Goal: Find specific page/section: Find specific page/section

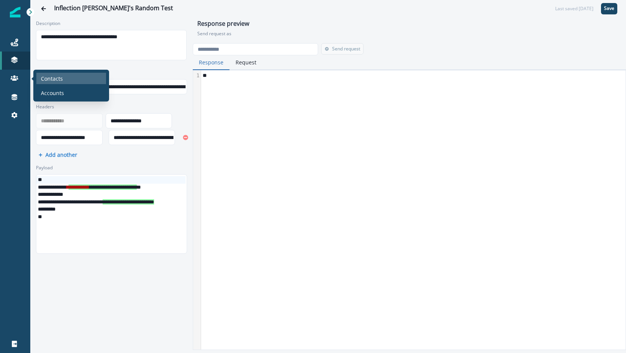
click at [68, 77] on div "Contacts" at bounding box center [71, 78] width 70 height 11
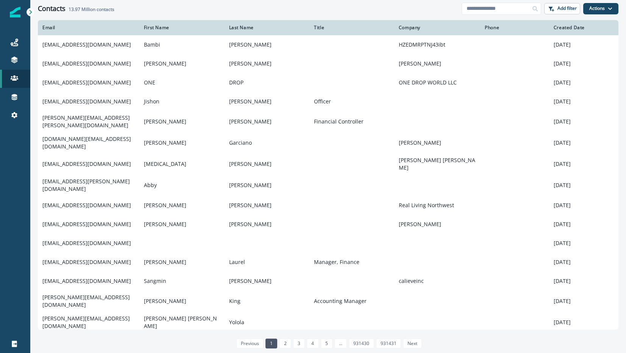
click at [371, 12] on div "Contacts 13.97 Million contacts" at bounding box center [250, 9] width 424 height 8
click at [261, 14] on div "Contacts 13.97 Million contacts Add filter Actions Create Contact Import Contac…" at bounding box center [328, 8] width 596 height 17
click at [515, 9] on input at bounding box center [502, 9] width 80 height 12
paste input "**********"
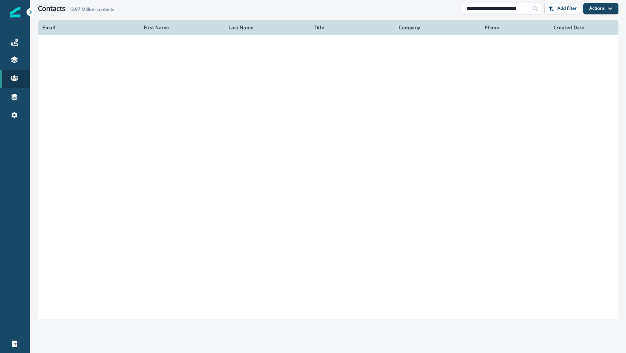
type input "**********"
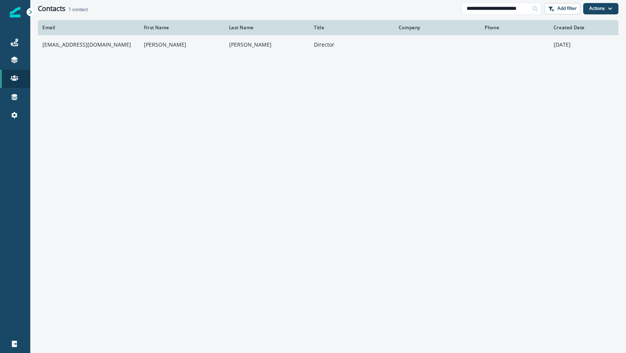
click at [103, 45] on td "[EMAIL_ADDRESS][DOMAIN_NAME]" at bounding box center [89, 44] width 102 height 19
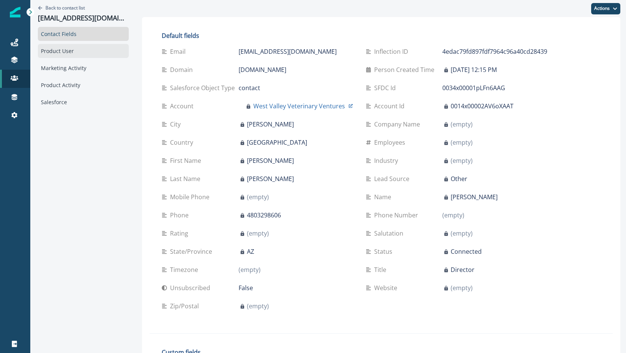
click at [84, 50] on div "Product User" at bounding box center [83, 51] width 91 height 14
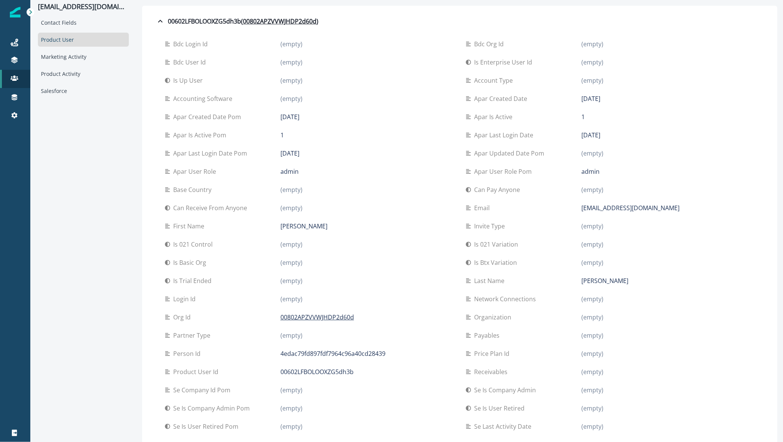
scroll to position [15, 0]
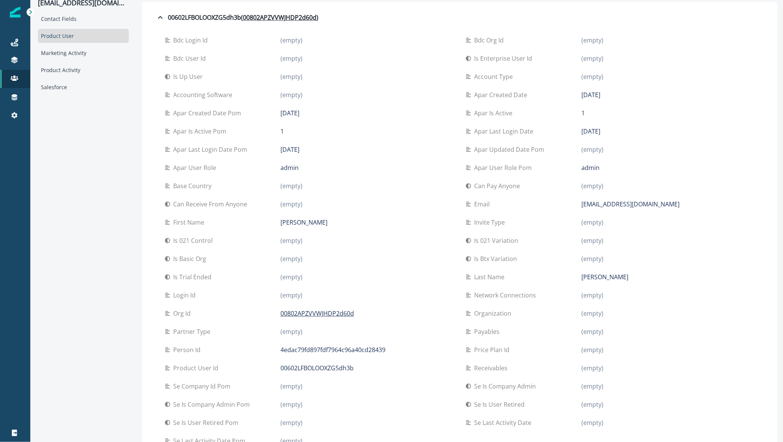
click at [72, 174] on div "Back to contact list [EMAIL_ADDRESS][DOMAIN_NAME] Contact Fields Product User M…" at bounding box center [83, 226] width 106 height 483
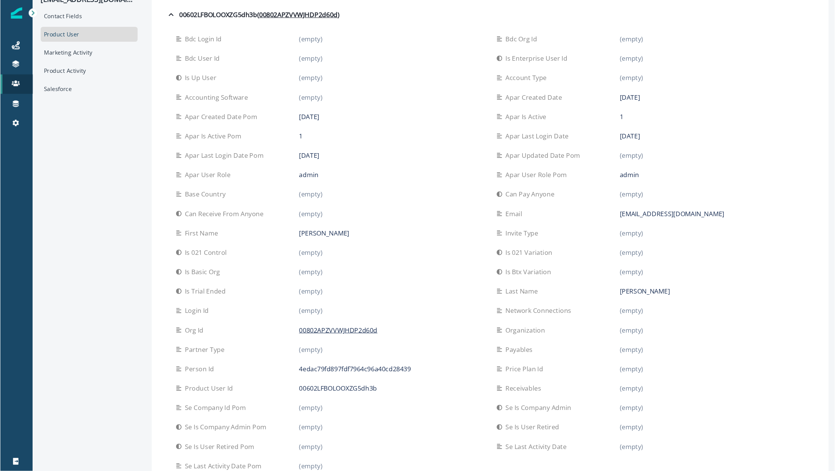
scroll to position [0, 0]
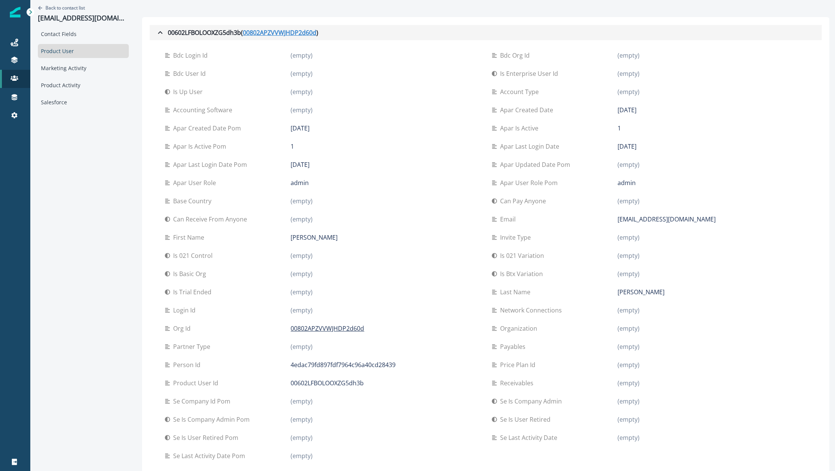
click at [262, 35] on u "00802APZVVWJHDP2d60d" at bounding box center [280, 32] width 74 height 9
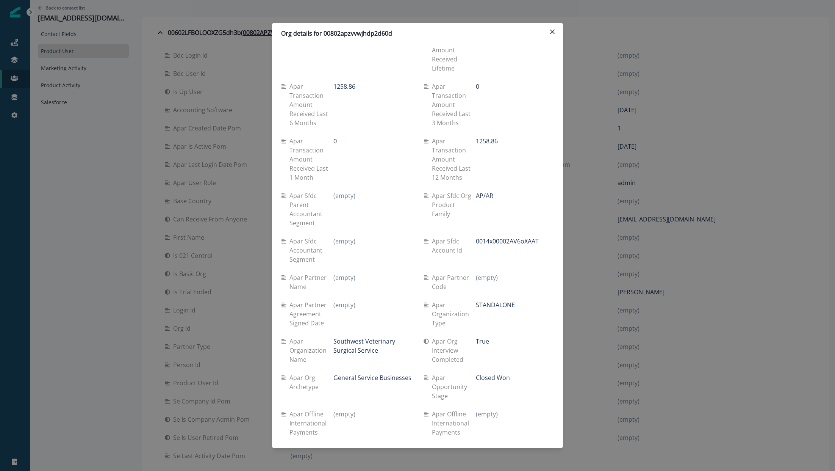
scroll to position [1153, 0]
